Goal: Navigation & Orientation: Understand site structure

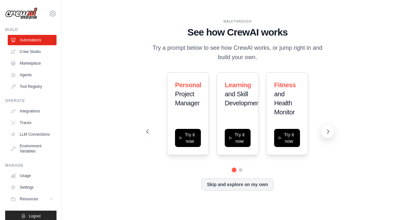
click at [326, 133] on icon at bounding box center [328, 131] width 6 height 6
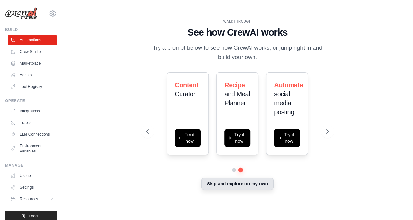
click at [234, 184] on button "Skip and explore on my own" at bounding box center [238, 184] width 72 height 12
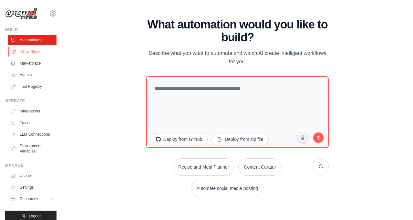
click at [31, 54] on link "Crew Studio" at bounding box center [32, 52] width 49 height 10
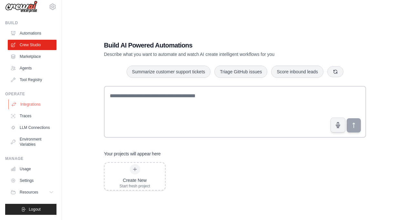
scroll to position [1, 0]
click at [31, 124] on link "LLM Connections" at bounding box center [32, 127] width 49 height 10
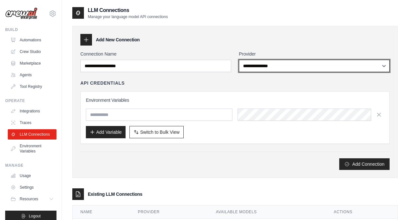
click at [304, 65] on select "**********" at bounding box center [314, 66] width 151 height 12
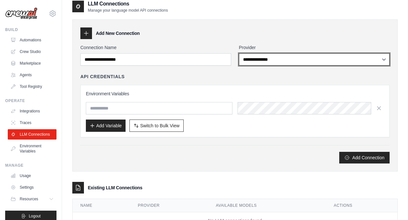
scroll to position [33, 0]
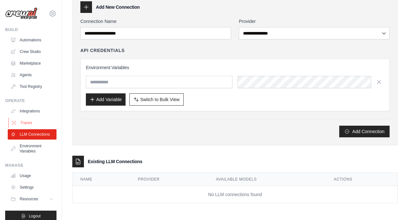
click at [21, 123] on link "Traces" at bounding box center [32, 123] width 49 height 10
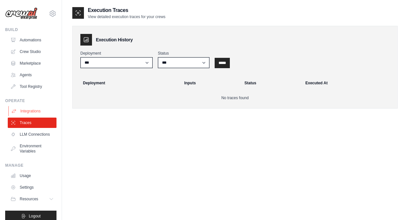
click at [21, 110] on link "Integrations" at bounding box center [32, 111] width 49 height 10
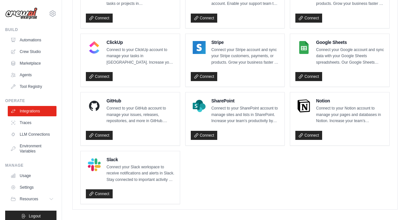
scroll to position [463, 0]
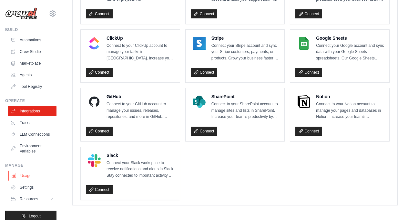
click at [21, 179] on link "Usage" at bounding box center [32, 176] width 49 height 10
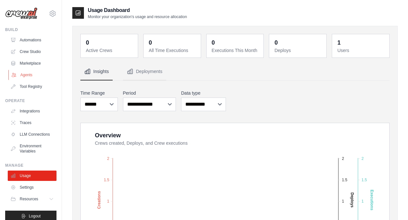
click at [28, 76] on link "Agents" at bounding box center [32, 75] width 49 height 10
